Goal: Task Accomplishment & Management: Use online tool/utility

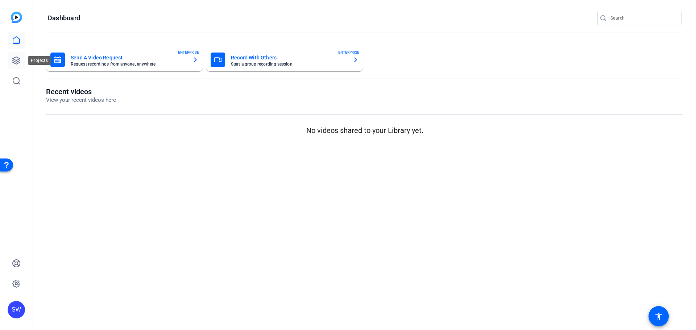
click at [11, 60] on link at bounding box center [16, 60] width 17 height 17
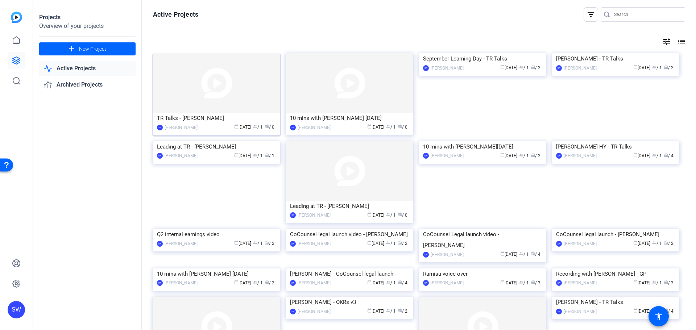
click at [194, 124] on div "[PERSON_NAME]" at bounding box center [181, 127] width 33 height 7
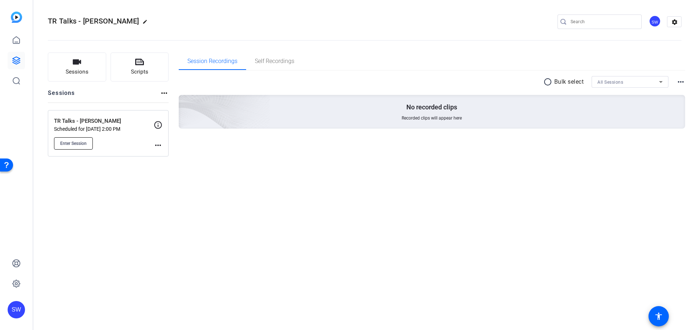
click at [74, 141] on span "Enter Session" at bounding box center [73, 144] width 26 height 6
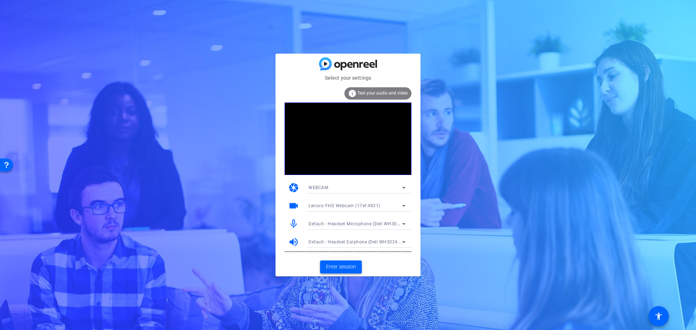
click at [357, 269] on span at bounding box center [341, 266] width 42 height 17
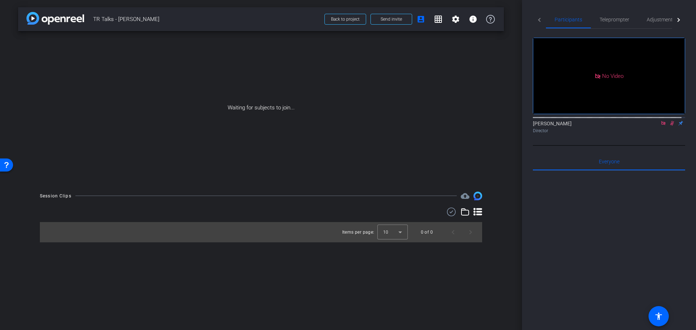
click at [669, 126] on icon at bounding box center [672, 123] width 6 height 5
click at [660, 126] on icon at bounding box center [663, 123] width 6 height 5
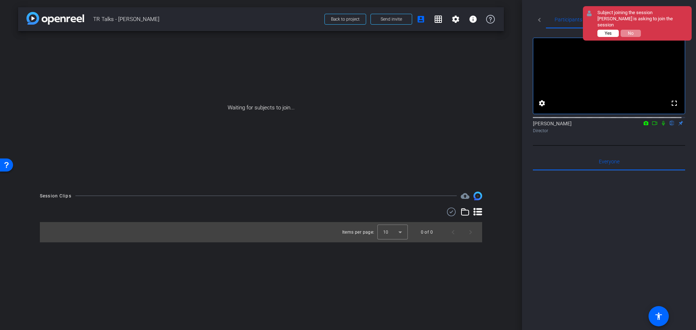
click at [612, 30] on button "Yes" at bounding box center [607, 33] width 21 height 7
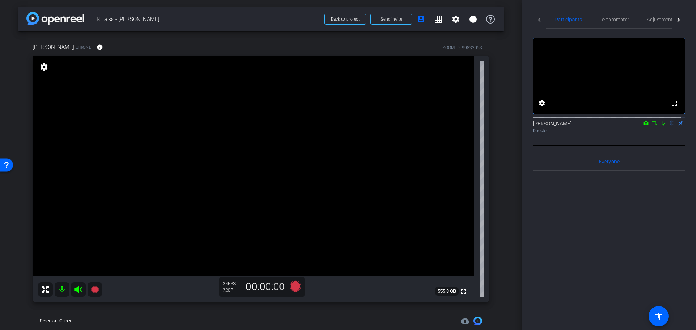
click at [492, 90] on div "Laura Skylaki Chrome info ROOM ID: 99833053 fullscreen settings 555.8 GB 24 FPS…" at bounding box center [261, 170] width 486 height 278
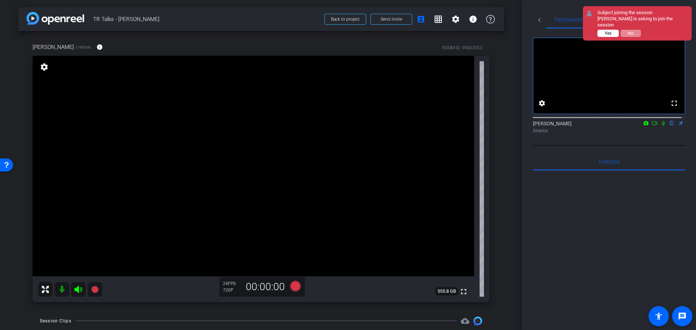
click at [611, 31] on span "Yes" at bounding box center [608, 33] width 7 height 5
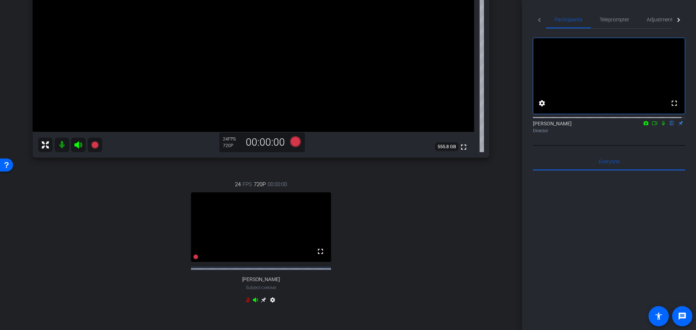
scroll to position [145, 0]
click at [291, 140] on icon at bounding box center [295, 141] width 11 height 11
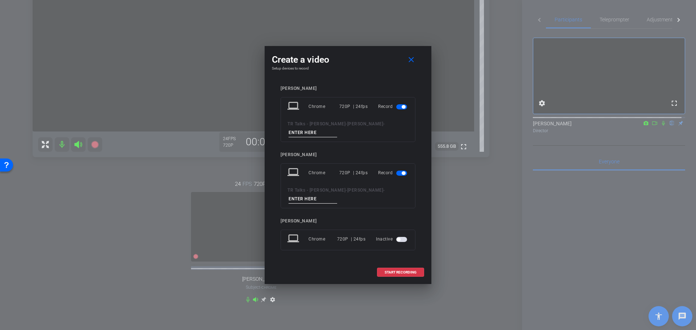
click at [308, 133] on input at bounding box center [313, 132] width 49 height 9
type input "Laura"
click at [315, 198] on input at bounding box center [313, 199] width 49 height 9
type input "Marique"
click at [397, 271] on span "START RECORDING" at bounding box center [401, 273] width 32 height 4
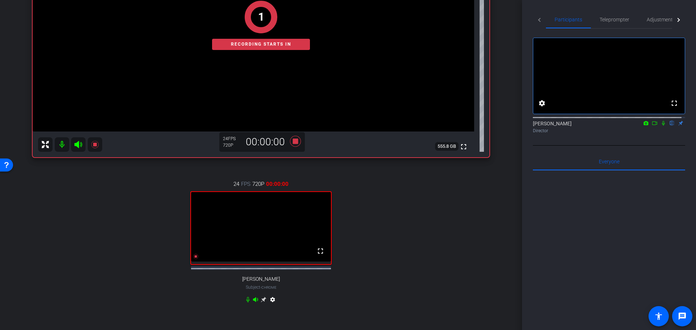
click at [660, 126] on icon at bounding box center [663, 123] width 6 height 5
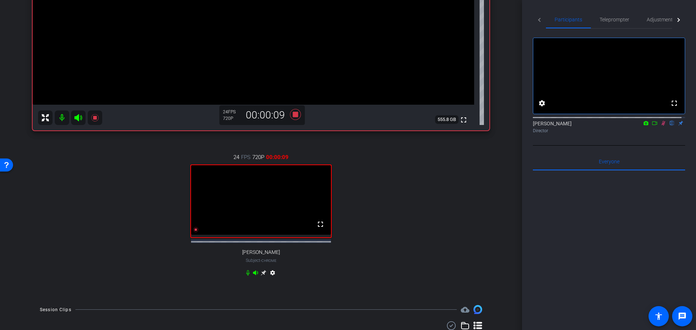
scroll to position [219, 0]
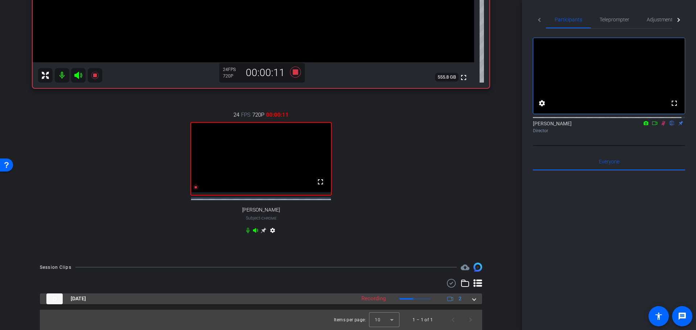
click at [473, 299] on span at bounding box center [474, 299] width 3 height 8
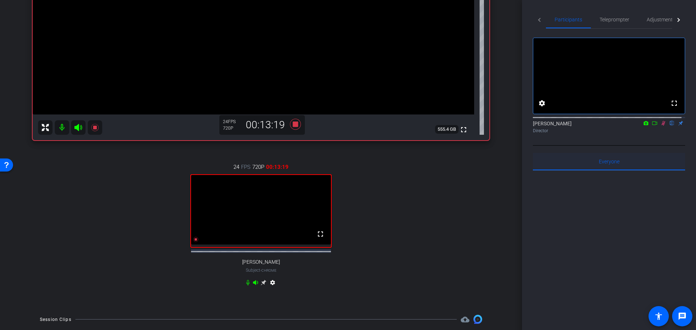
scroll to position [162, 0]
click at [661, 126] on icon at bounding box center [663, 123] width 4 height 5
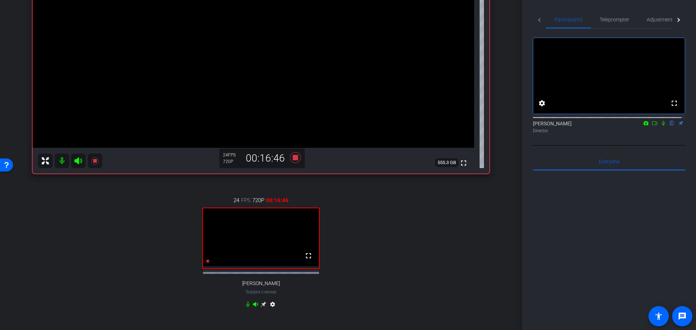
scroll to position [116, 0]
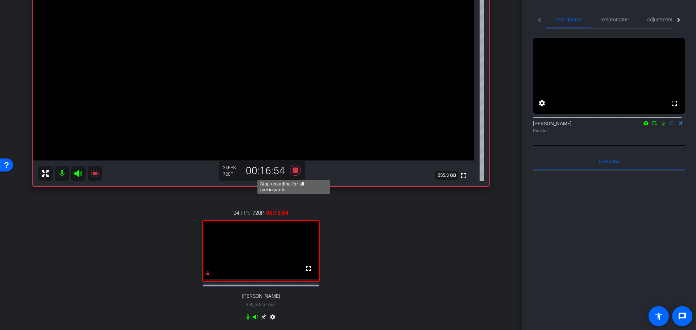
click at [295, 173] on icon at bounding box center [295, 170] width 11 height 11
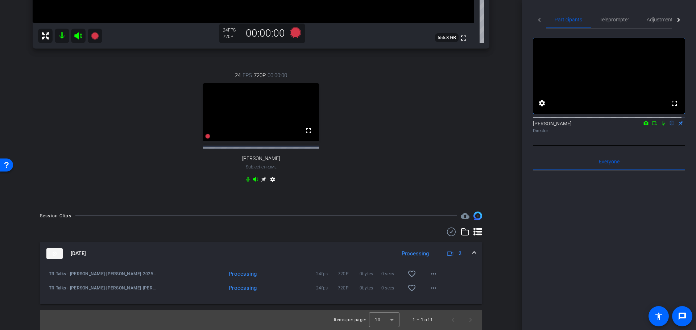
scroll to position [261, 0]
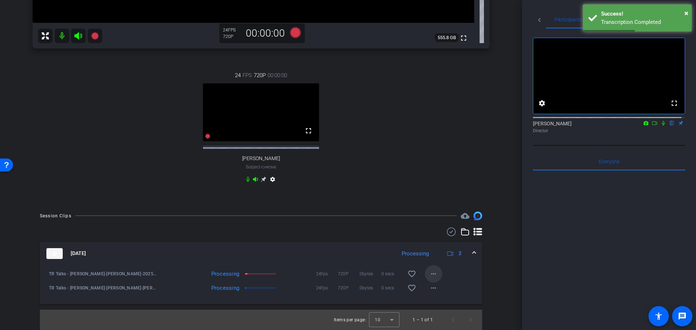
click at [430, 275] on mat-icon "more_horiz" at bounding box center [433, 274] width 9 height 9
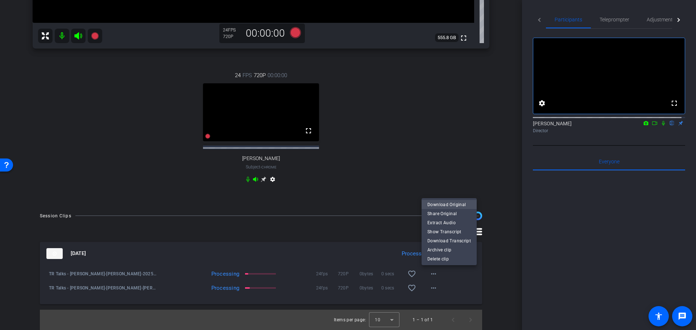
click at [452, 207] on span "Download Original" at bounding box center [448, 204] width 43 height 9
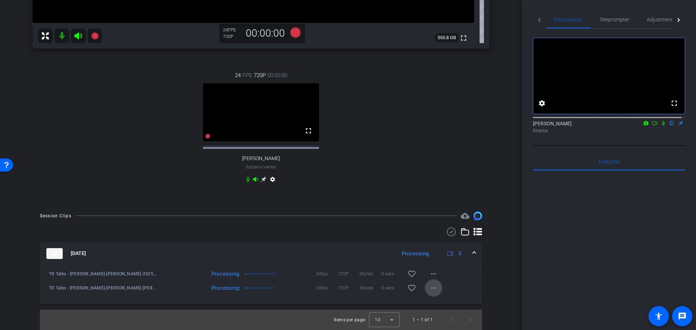
click at [431, 290] on mat-icon "more_horiz" at bounding box center [433, 288] width 9 height 9
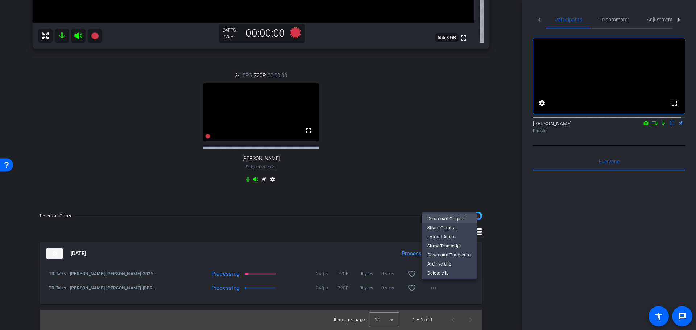
click at [443, 220] on span "Download Original" at bounding box center [448, 218] width 43 height 9
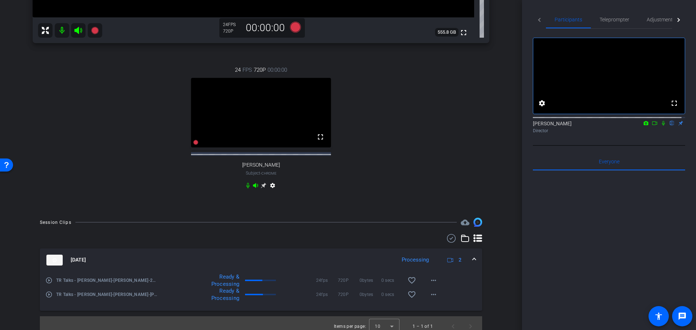
scroll to position [272, 0]
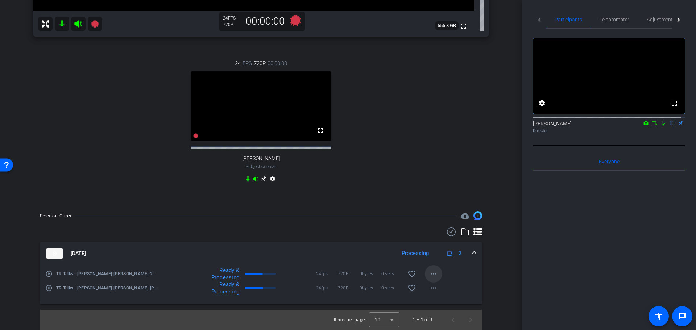
click at [432, 274] on mat-icon "more_horiz" at bounding box center [433, 274] width 9 height 9
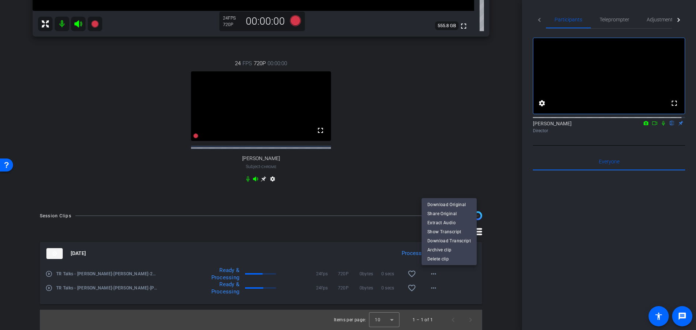
click at [475, 145] on div at bounding box center [348, 165] width 696 height 330
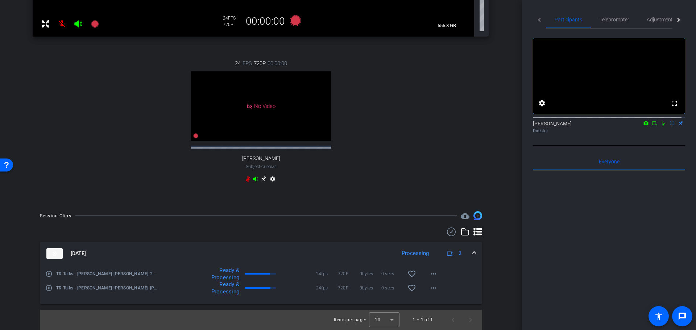
click at [662, 126] on icon at bounding box center [663, 123] width 3 height 5
click at [652, 126] on icon at bounding box center [655, 123] width 6 height 5
click at [432, 290] on mat-icon "more_horiz" at bounding box center [433, 288] width 9 height 9
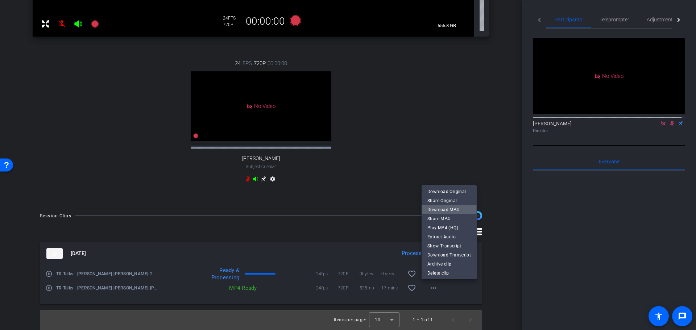
click at [436, 208] on span "Download MP4" at bounding box center [448, 210] width 43 height 9
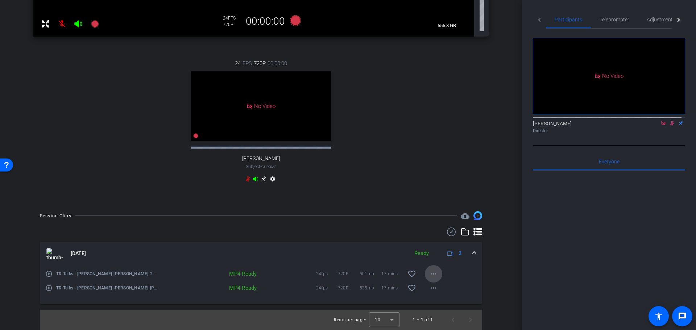
click at [431, 279] on span at bounding box center [433, 273] width 17 height 17
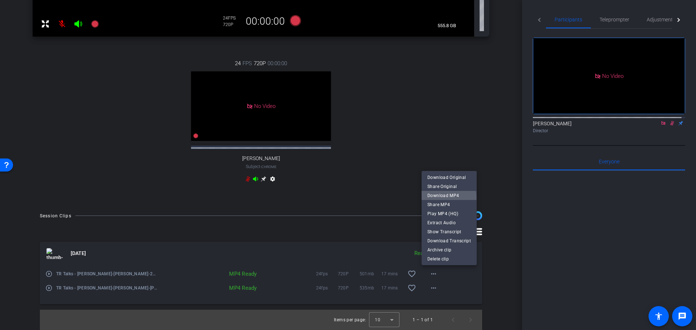
click at [439, 198] on span "Download MP4" at bounding box center [448, 195] width 43 height 9
